Goal: Transaction & Acquisition: Download file/media

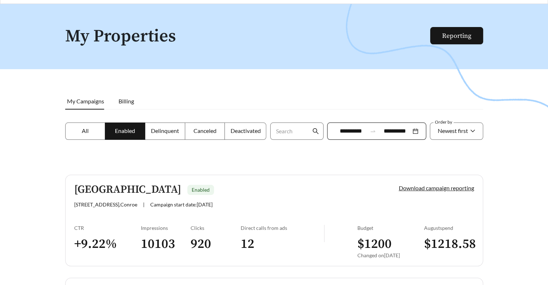
scroll to position [36, 0]
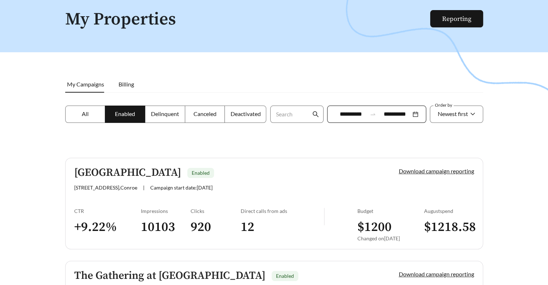
click at [447, 174] on div "Download campaign reporting" at bounding box center [424, 179] width 100 height 24
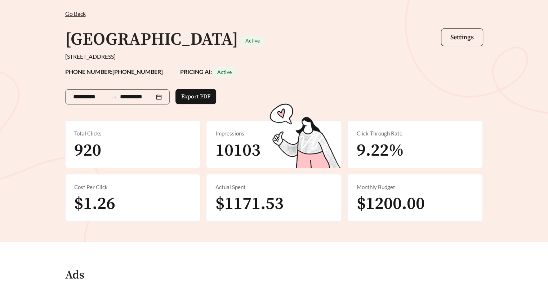
scroll to position [36, 0]
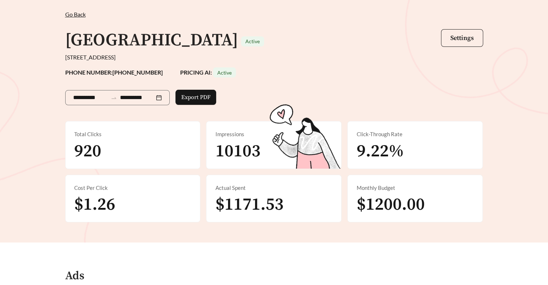
click at [72, 14] on span "Go Back" at bounding box center [75, 14] width 21 height 7
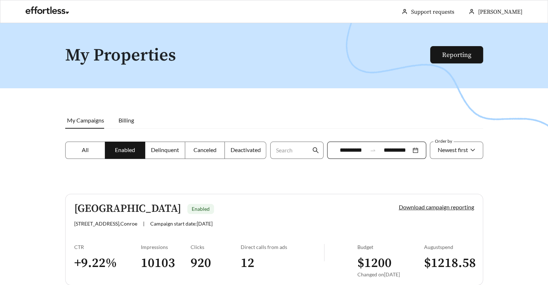
click at [98, 149] on label "All" at bounding box center [85, 150] width 40 height 17
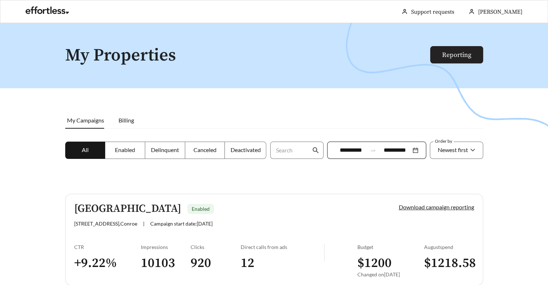
click at [467, 59] on link "Reporting" at bounding box center [456, 55] width 29 height 8
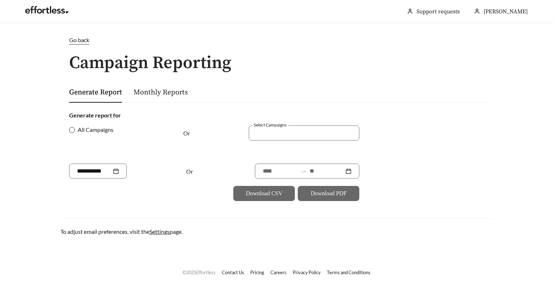
click at [97, 132] on span "All Campaigns" at bounding box center [95, 129] width 41 height 9
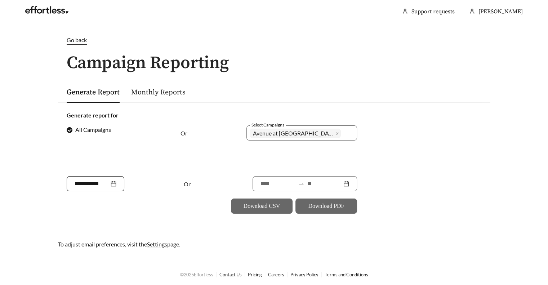
click at [116, 184] on div at bounding box center [96, 183] width 42 height 9
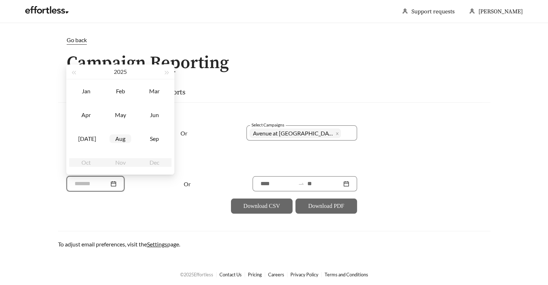
click at [117, 137] on div "Aug" at bounding box center [120, 138] width 22 height 9
type input "*******"
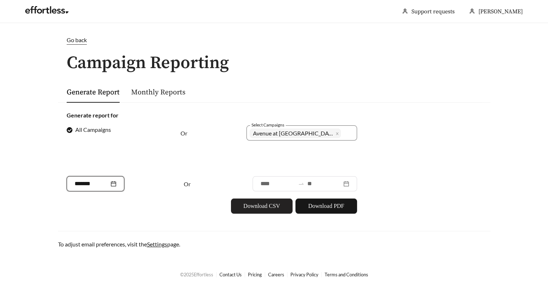
click at [273, 208] on span "Download CSV" at bounding box center [261, 206] width 37 height 9
click at [321, 202] on span "Download PDF" at bounding box center [326, 206] width 36 height 9
